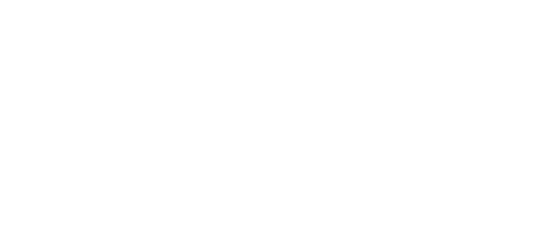
select select "message"
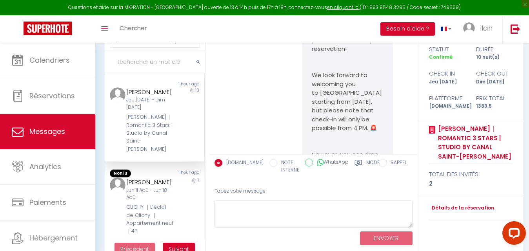
scroll to position [420, 0]
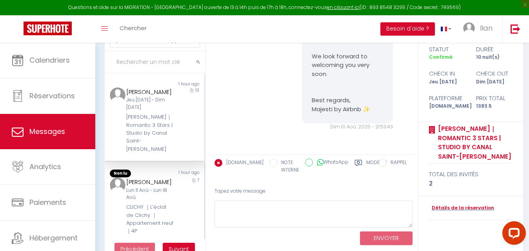
click at [157, 215] on div "CLICHY ｜L’éclat de Clichy ｜Appartement neuf｜4P" at bounding box center [150, 220] width 48 height 32
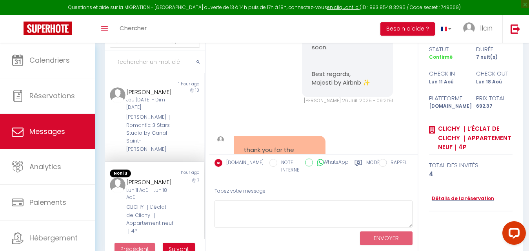
scroll to position [2498, 0]
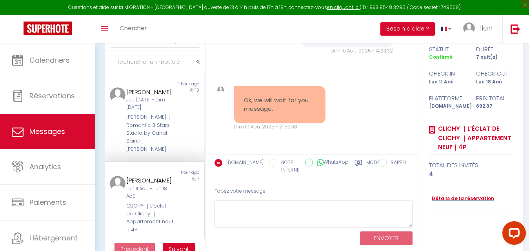
drag, startPoint x: 280, startPoint y: 111, endPoint x: 235, endPoint y: 103, distance: 46.3
click at [235, 103] on div "Ok, we will wait for you message." at bounding box center [279, 104] width 91 height 37
click at [255, 120] on div "Ok, we will wait for you message." at bounding box center [279, 104] width 91 height 37
drag, startPoint x: 295, startPoint y: 113, endPoint x: 238, endPoint y: 100, distance: 58.0
click at [238, 100] on div "Ok, we will wait for you message." at bounding box center [279, 104] width 91 height 37
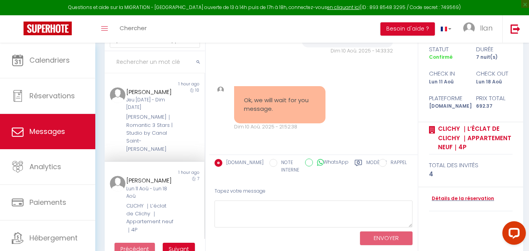
copy pre "Ok, we will wait for you message."
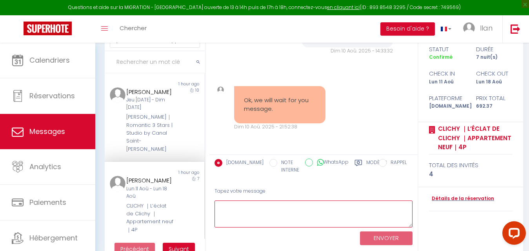
click at [244, 212] on textarea at bounding box center [314, 214] width 198 height 27
paste textarea "Thank you! I’ll get back to you as soon as possible. Looking forward to staying…"
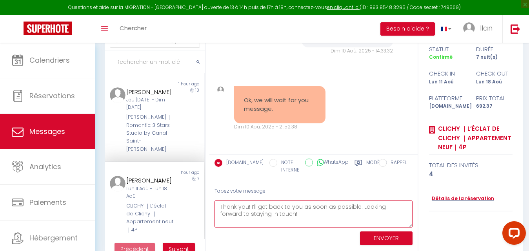
type textarea "Thank you! I’ll get back to you as soon as possible. Looking forward to staying…"
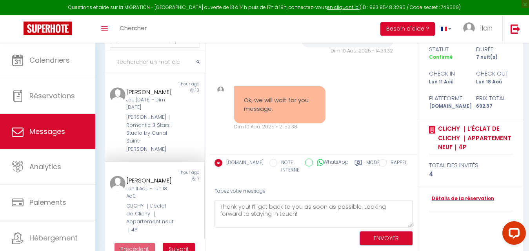
click at [387, 234] on button "ENVOYER" at bounding box center [386, 239] width 53 height 14
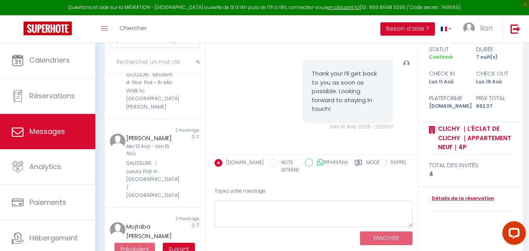
scroll to position [0, 0]
